Goal: Task Accomplishment & Management: Complete application form

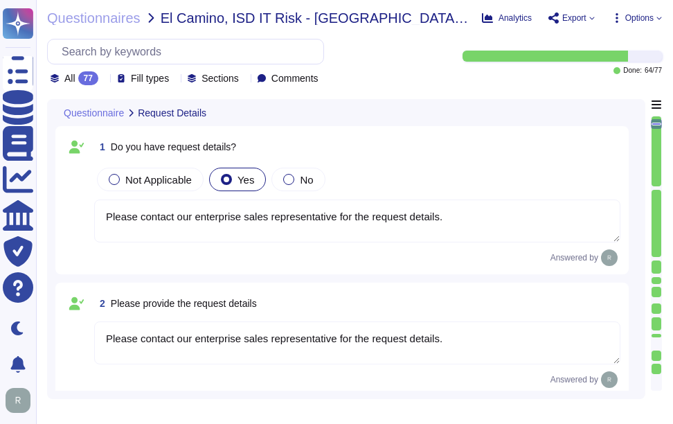
type textarea "Please contact our enterprise sales representative for the request details."
type textarea "Yes, we are aware of the current situation. Since [DATE], [GEOGRAPHIC_DATA] has…"
type textarea "The current situation includes the following points: - There are no significant…"
type textarea "Each team member needs to understand their area(s) of responsibility, project o…"
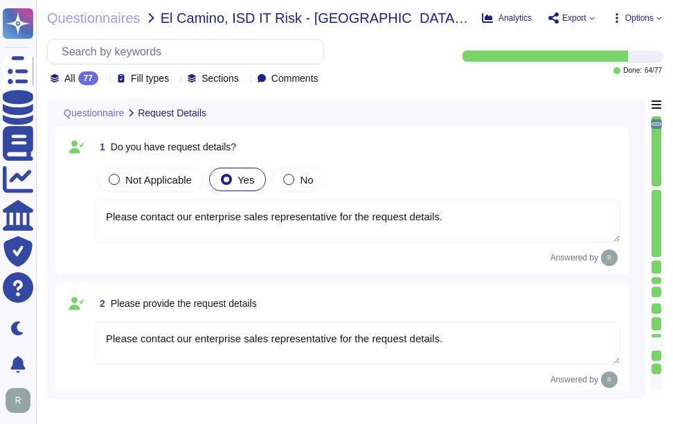
type textarea "The project goals include achieving all KPI goals, creating a progressive work …"
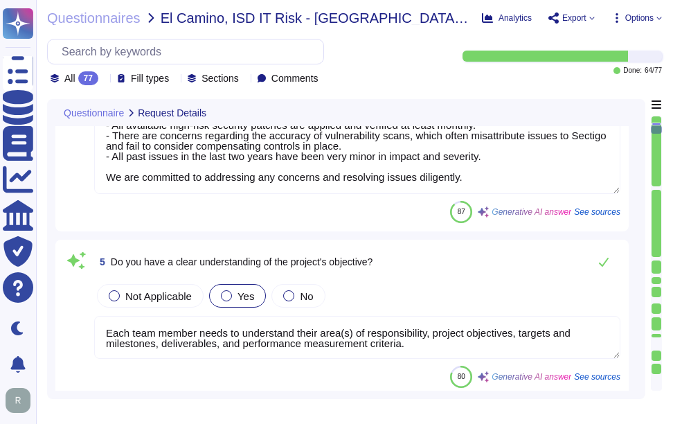
scroll to position [692, 0]
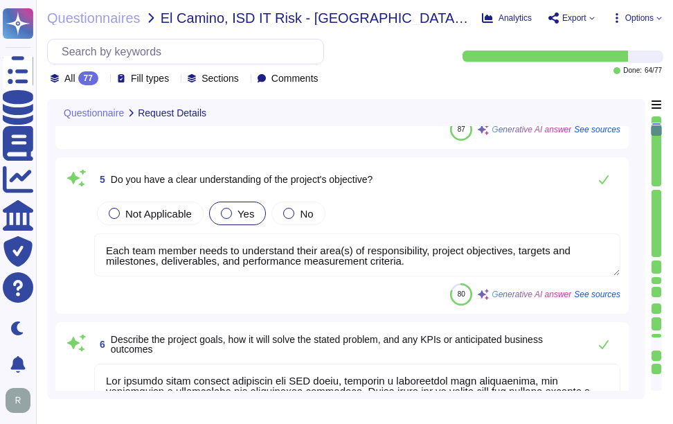
type textarea "Yes, the application is designed for the management of digital identity solutio…"
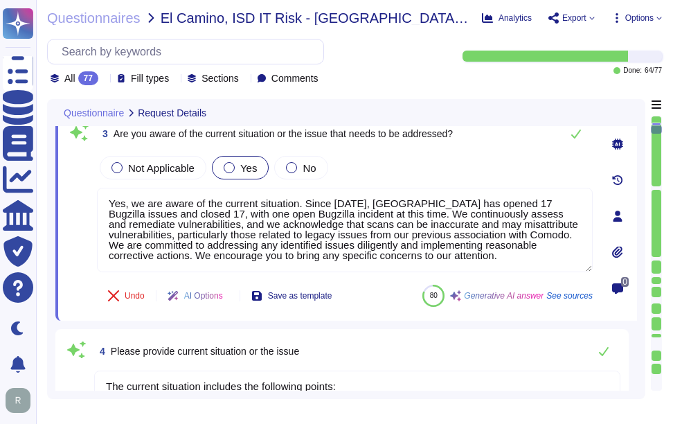
scroll to position [216, 0]
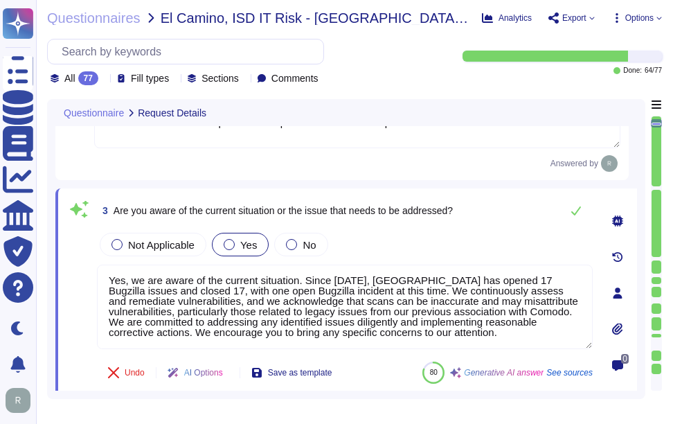
type textarea "Please contact our enterprise sales representative for the request details."
